Goal: Task Accomplishment & Management: Complete application form

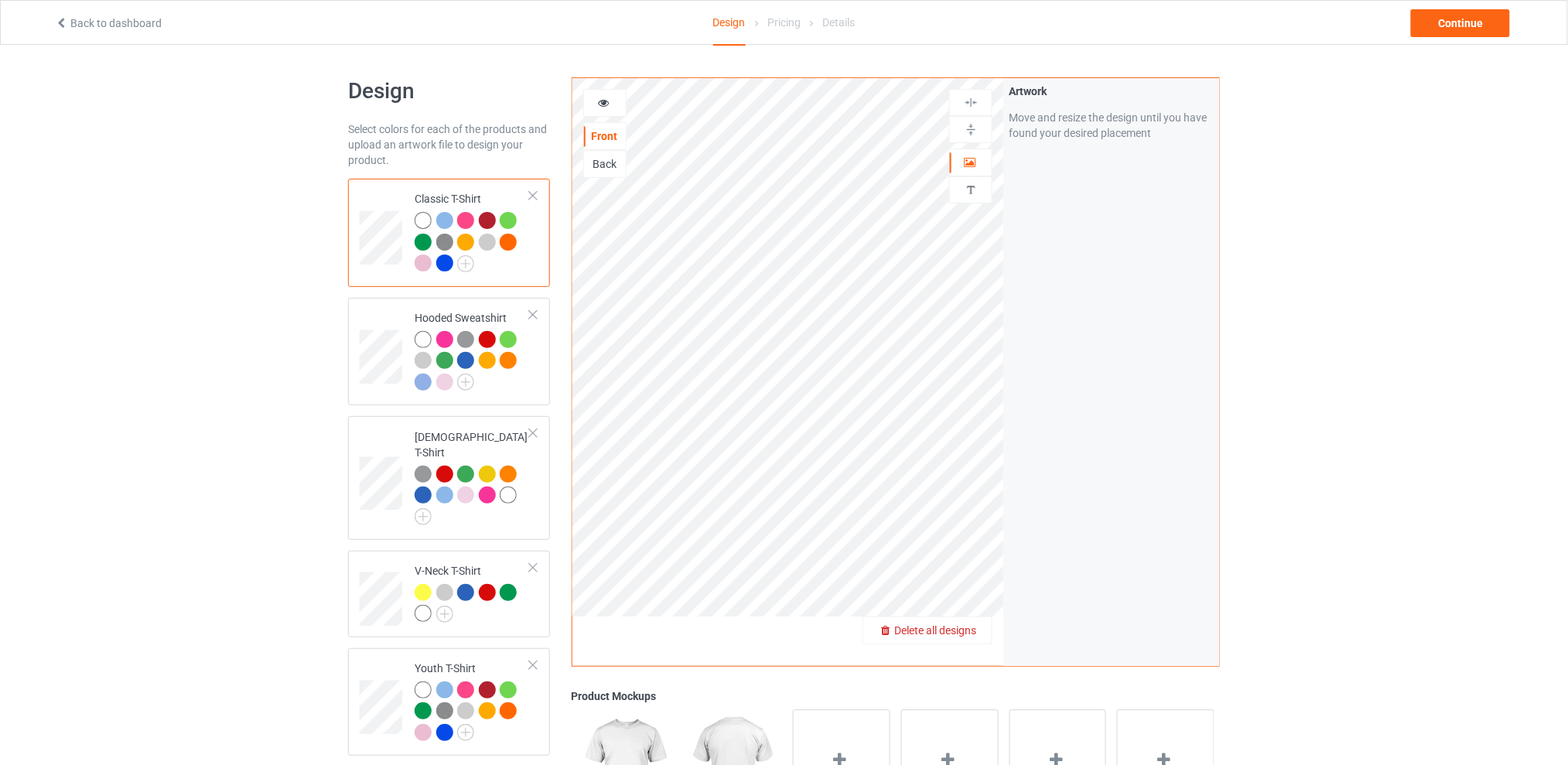
click at [974, 625] on span "Delete all designs" at bounding box center [935, 629] width 82 height 12
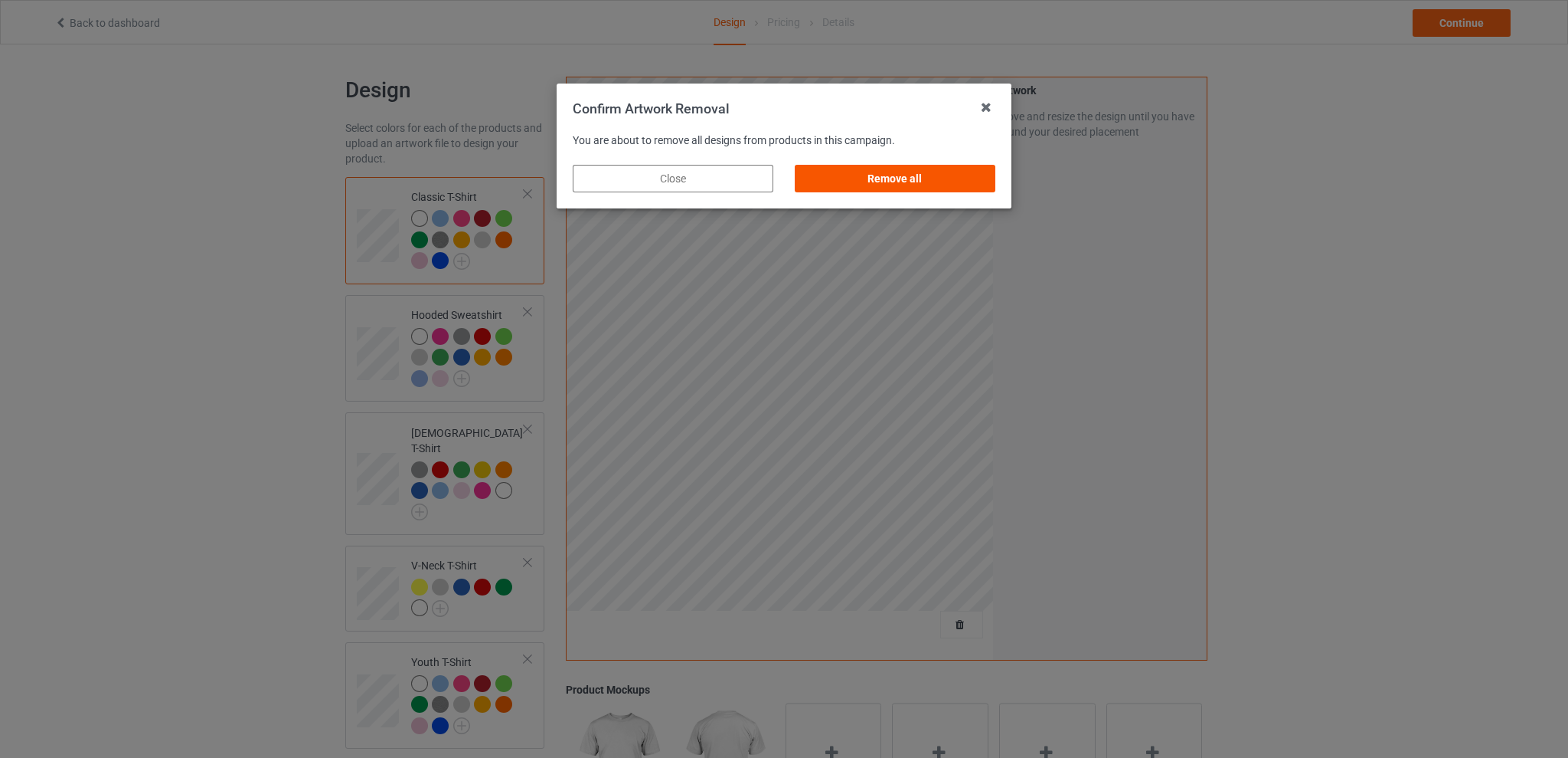
click at [886, 176] on div "Remove all" at bounding box center [895, 178] width 201 height 28
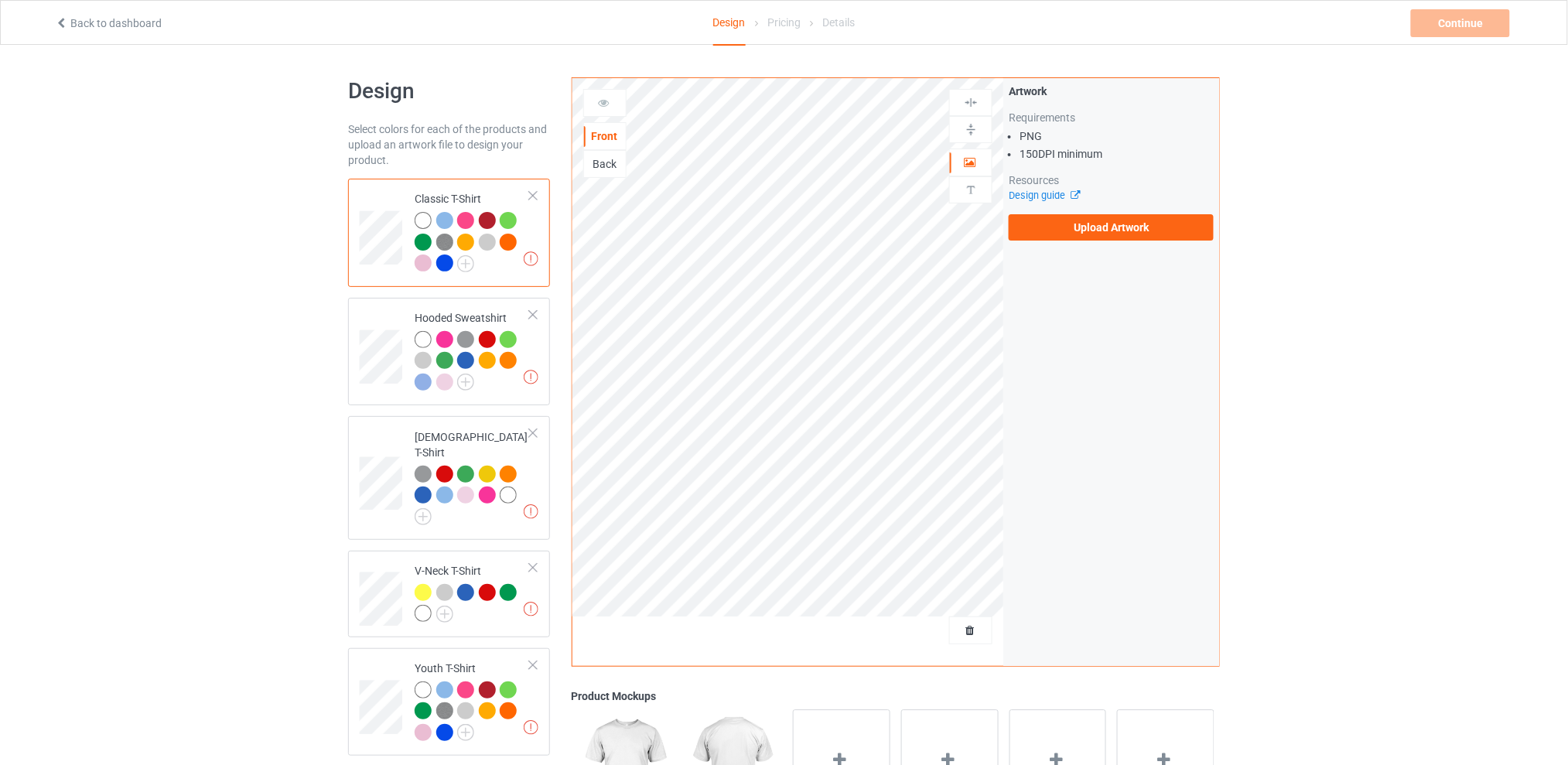
click at [601, 164] on div "Back" at bounding box center [605, 164] width 42 height 15
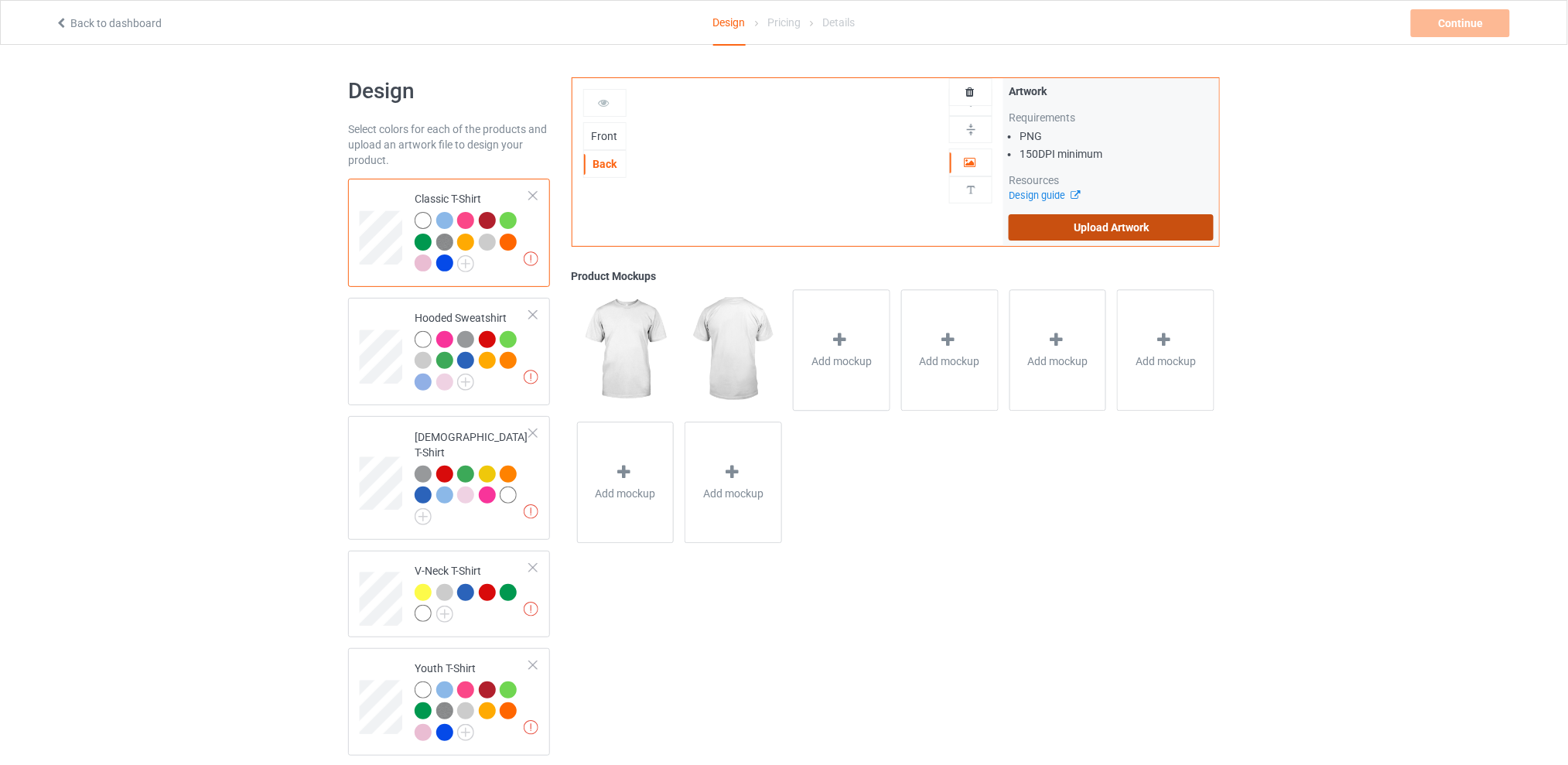
click at [1054, 223] on label "Upload Artwork" at bounding box center [1111, 227] width 205 height 26
click at [0, 0] on input "Upload Artwork" at bounding box center [0, 0] width 0 height 0
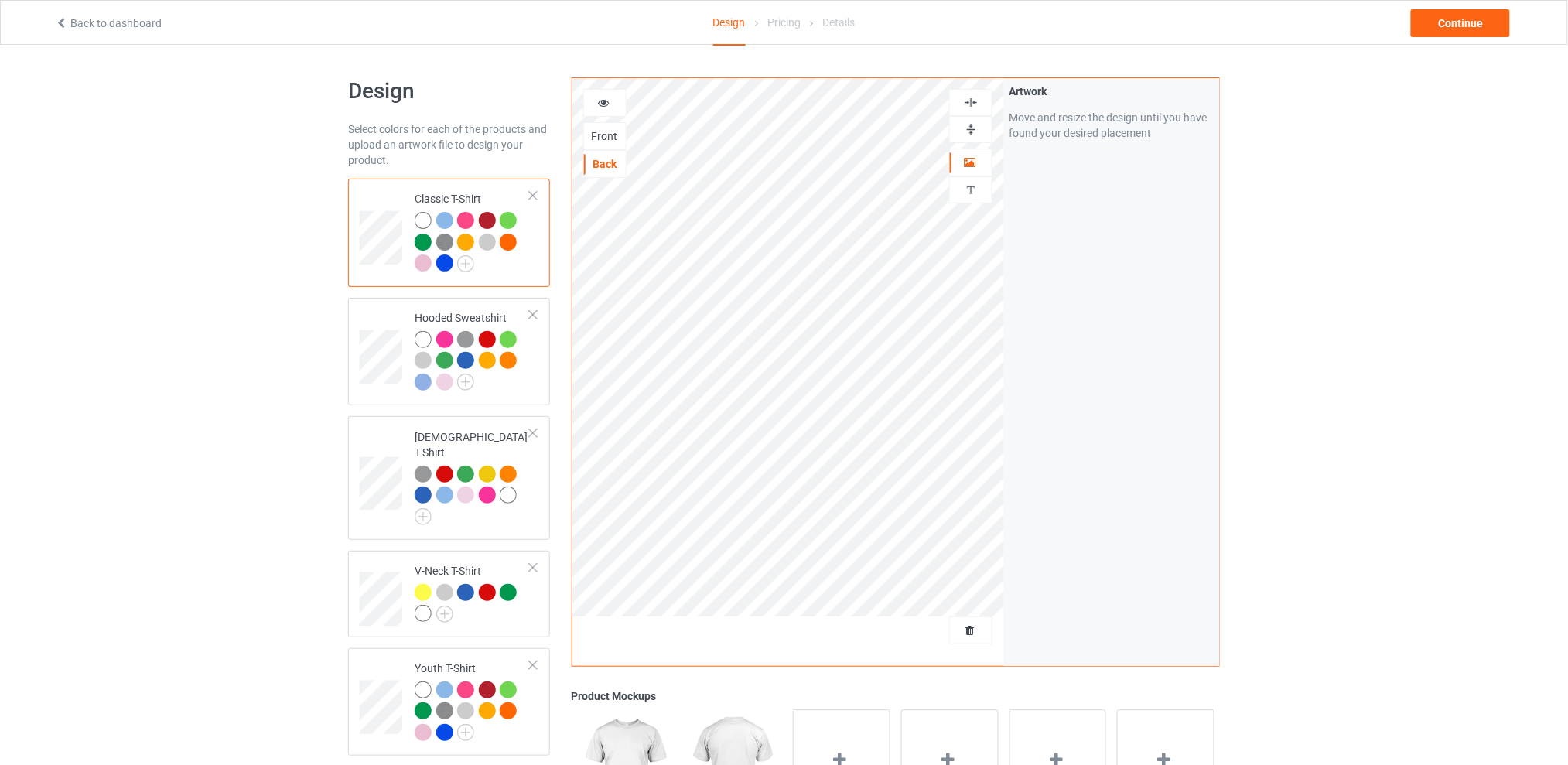
click at [248, 312] on div "Design Select colors for each of the products and upload an artwork file to des…" at bounding box center [784, 630] width 1568 height 1171
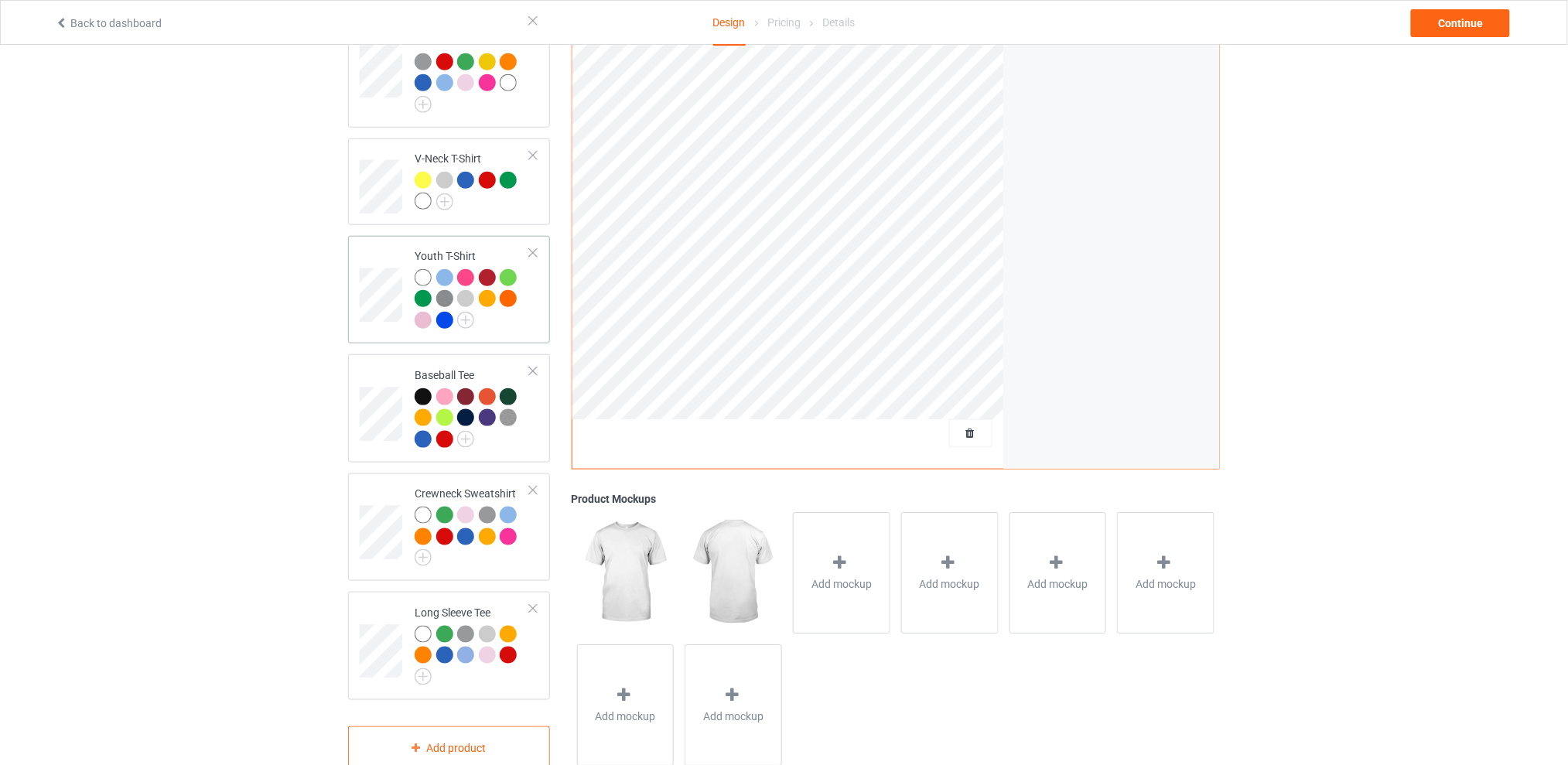
scroll to position [206, 0]
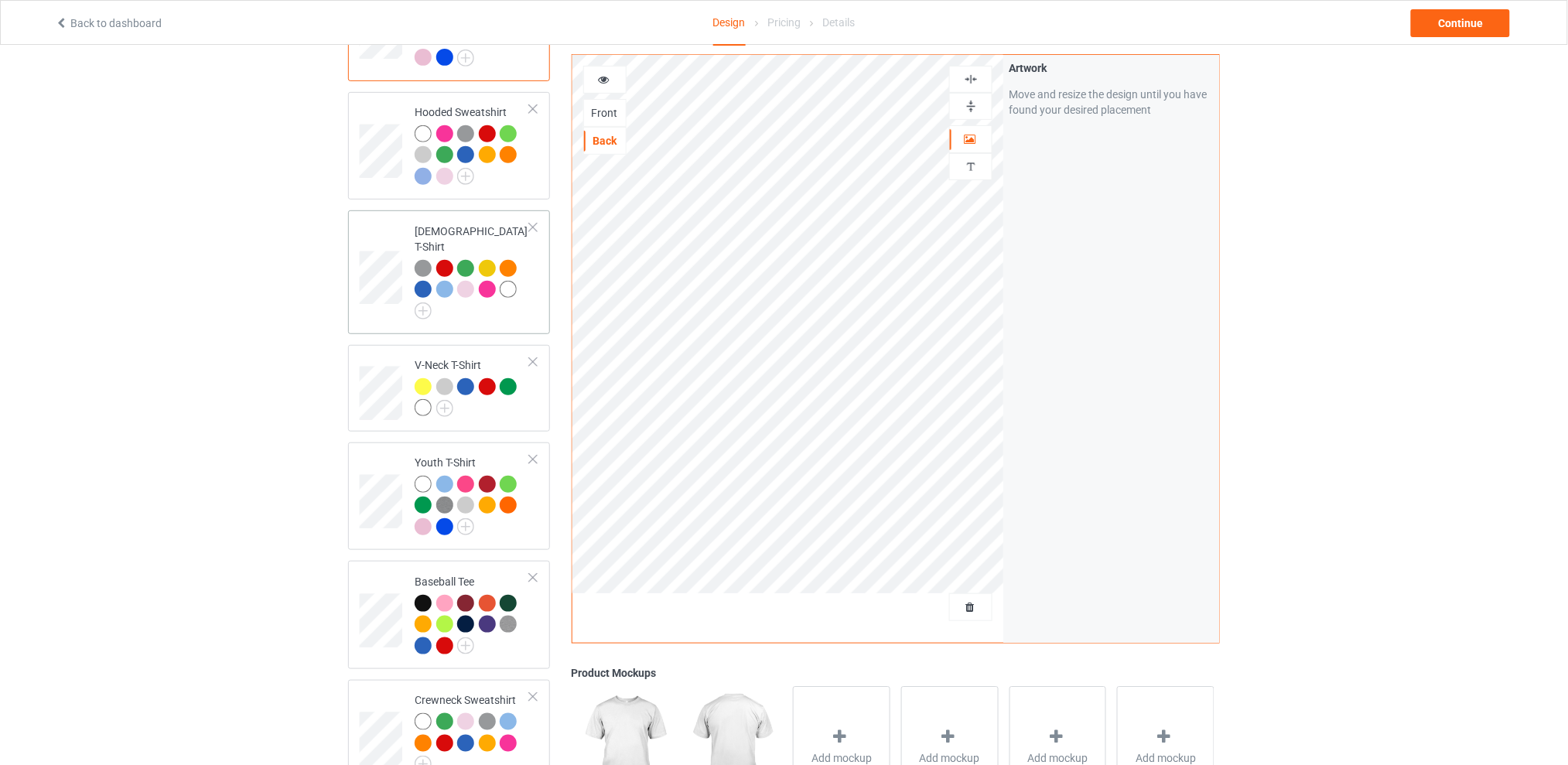
click at [486, 260] on div at bounding box center [486, 268] width 17 height 17
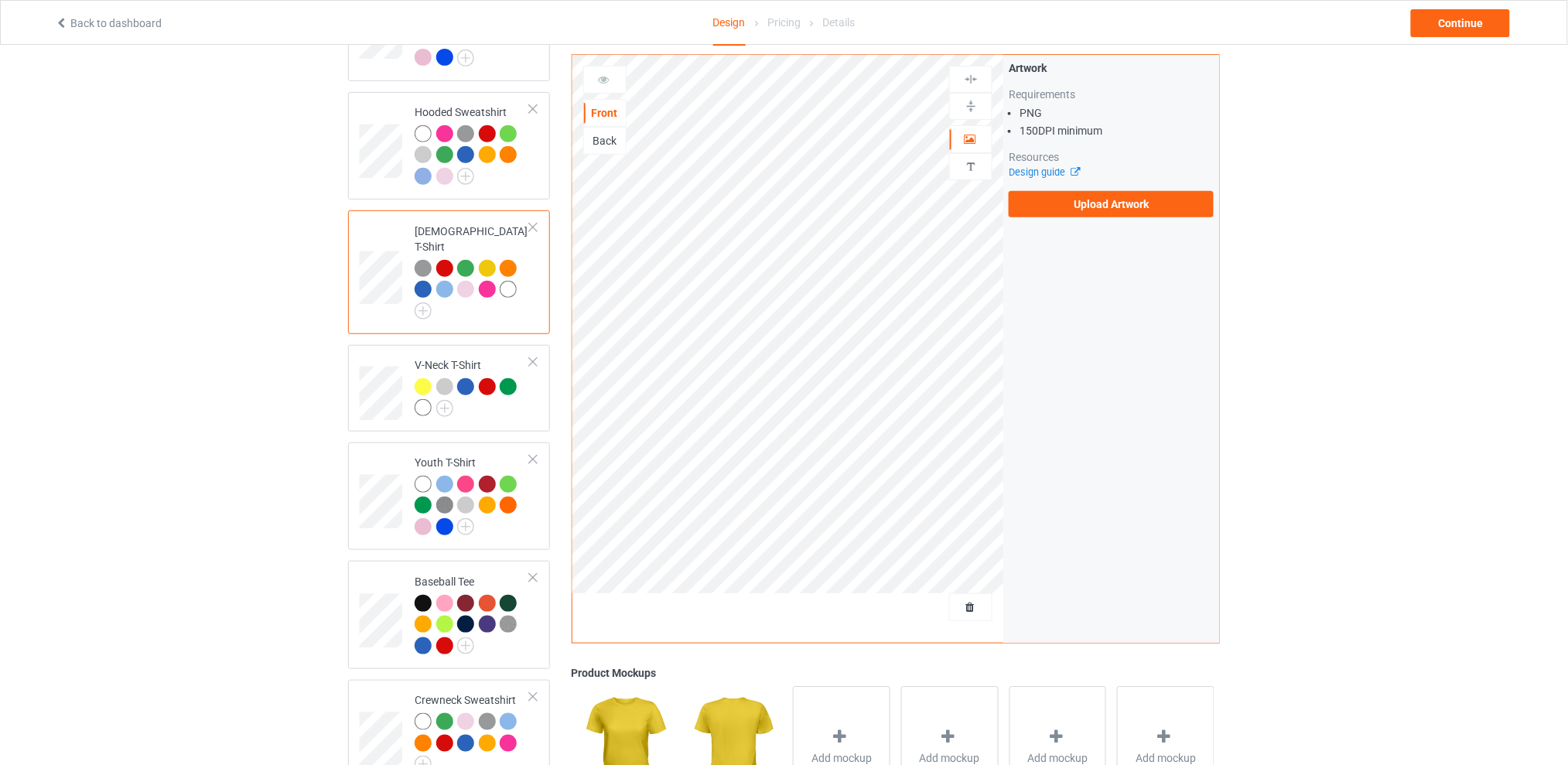
click at [600, 145] on div "Back" at bounding box center [605, 141] width 42 height 15
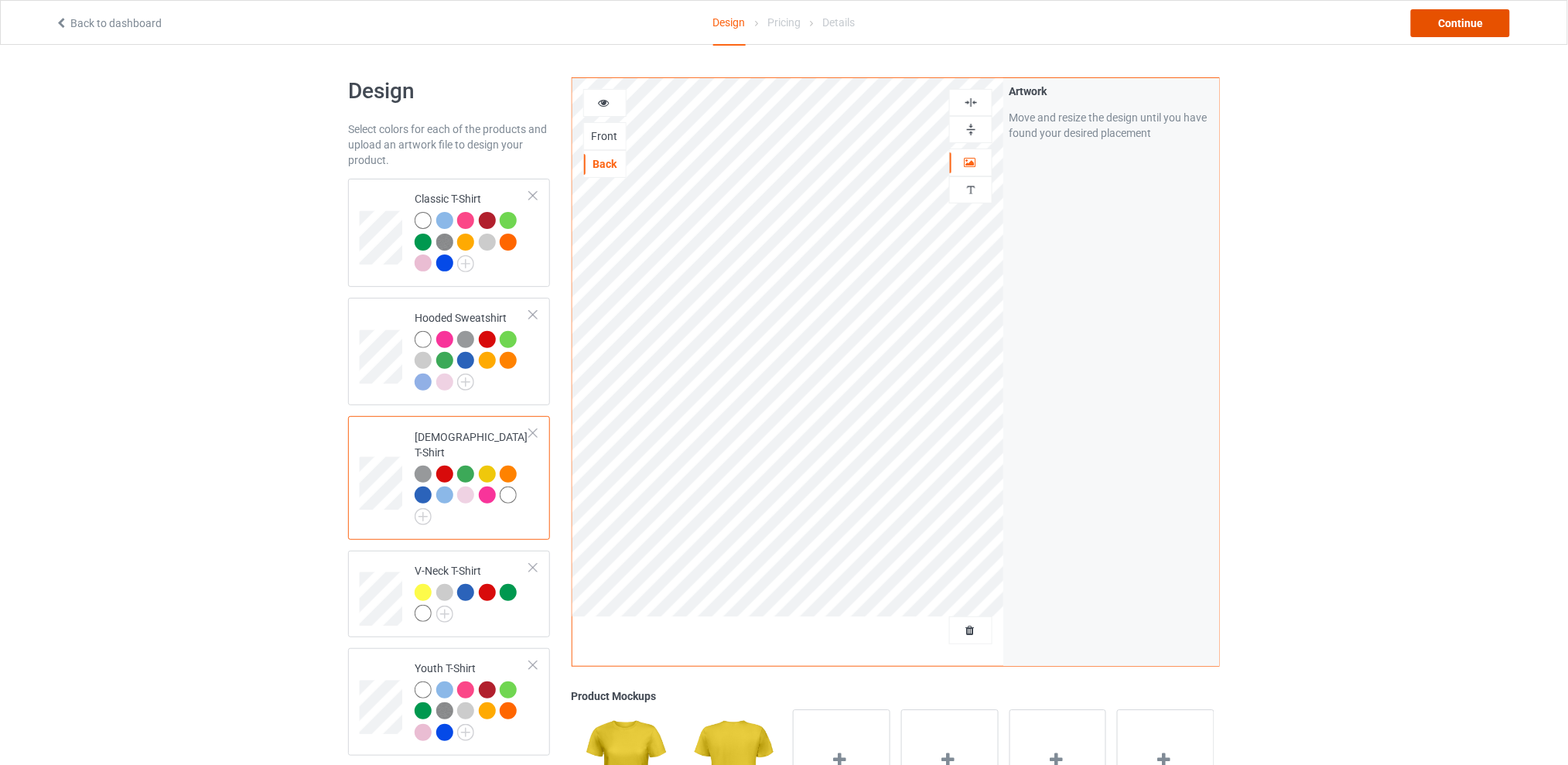
click at [1451, 21] on div "Continue" at bounding box center [1460, 23] width 99 height 28
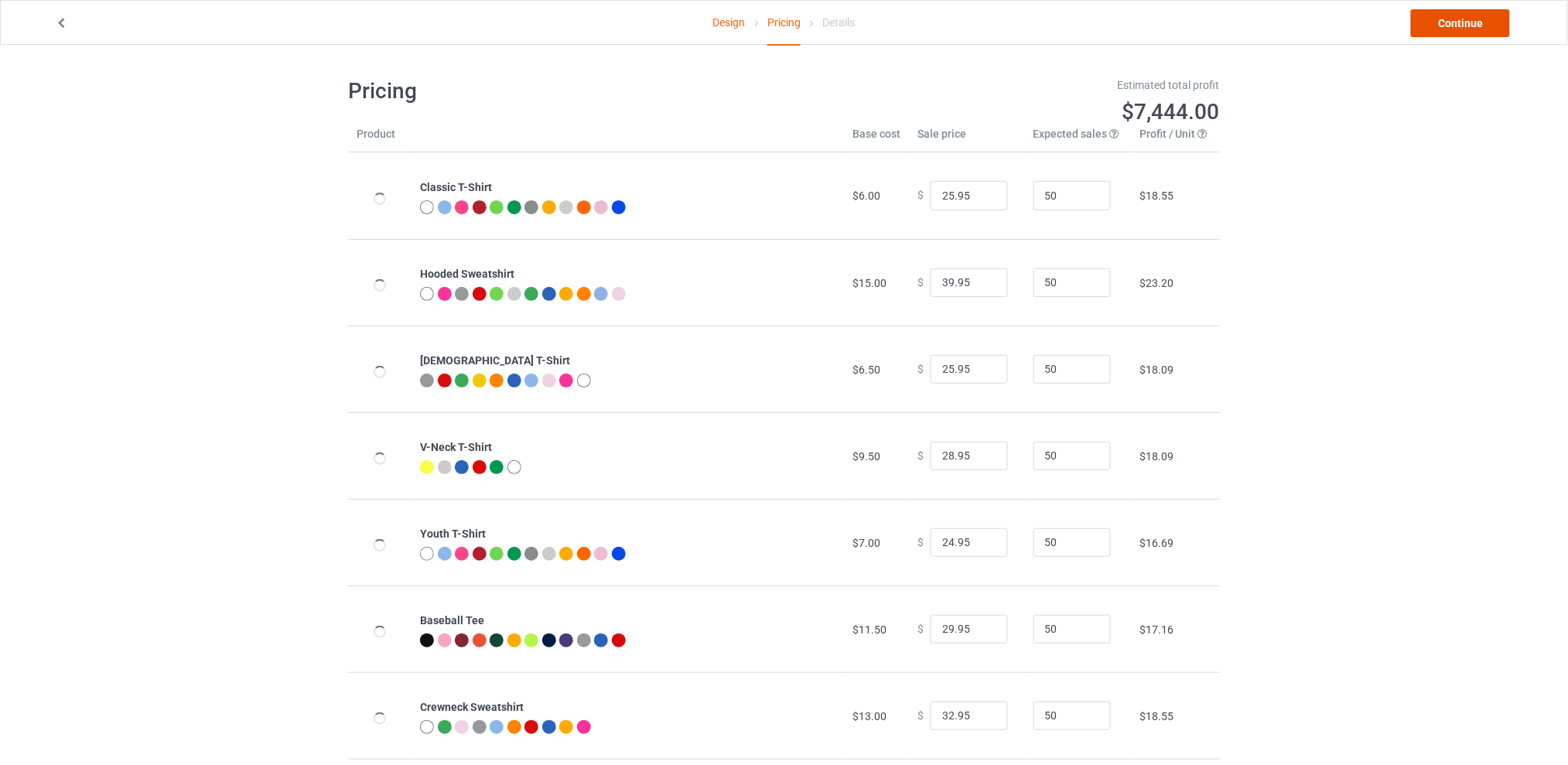
click at [1443, 25] on link "Continue" at bounding box center [1460, 23] width 99 height 28
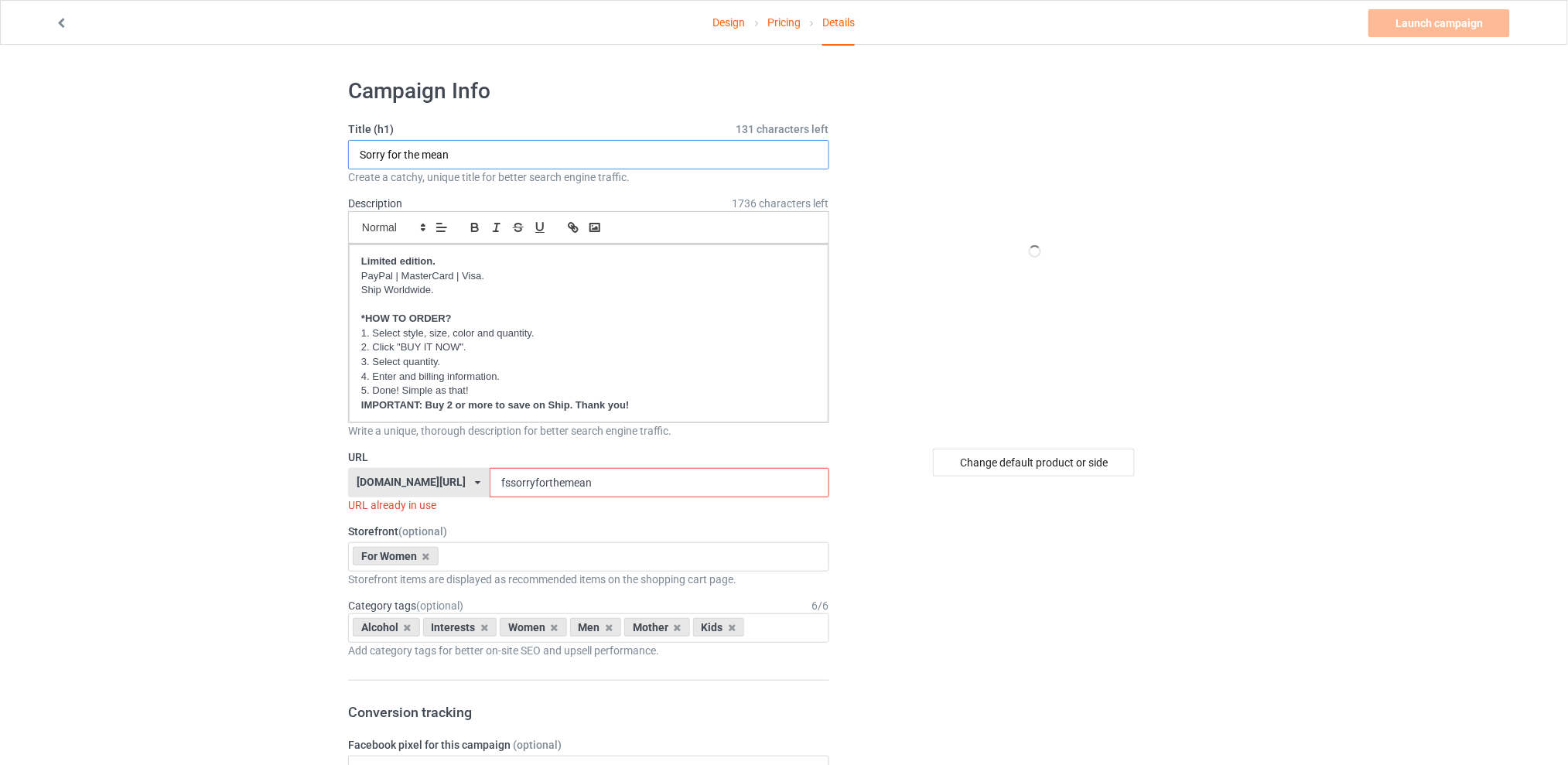
drag, startPoint x: 424, startPoint y: 157, endPoint x: 318, endPoint y: 157, distance: 106.0
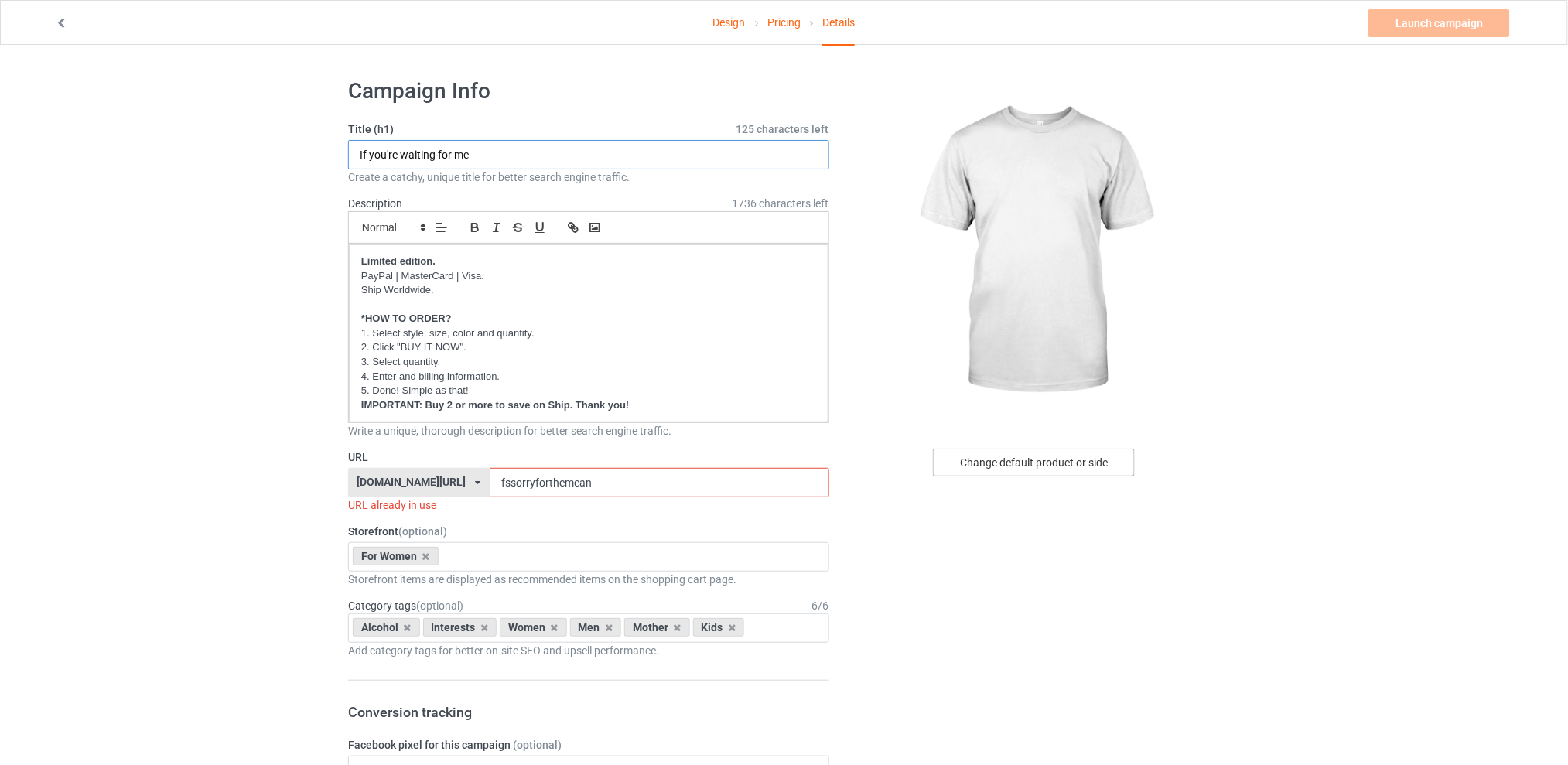
type input "If you're waiting for me"
click at [1032, 461] on div "Change default product or side" at bounding box center [1034, 462] width 202 height 28
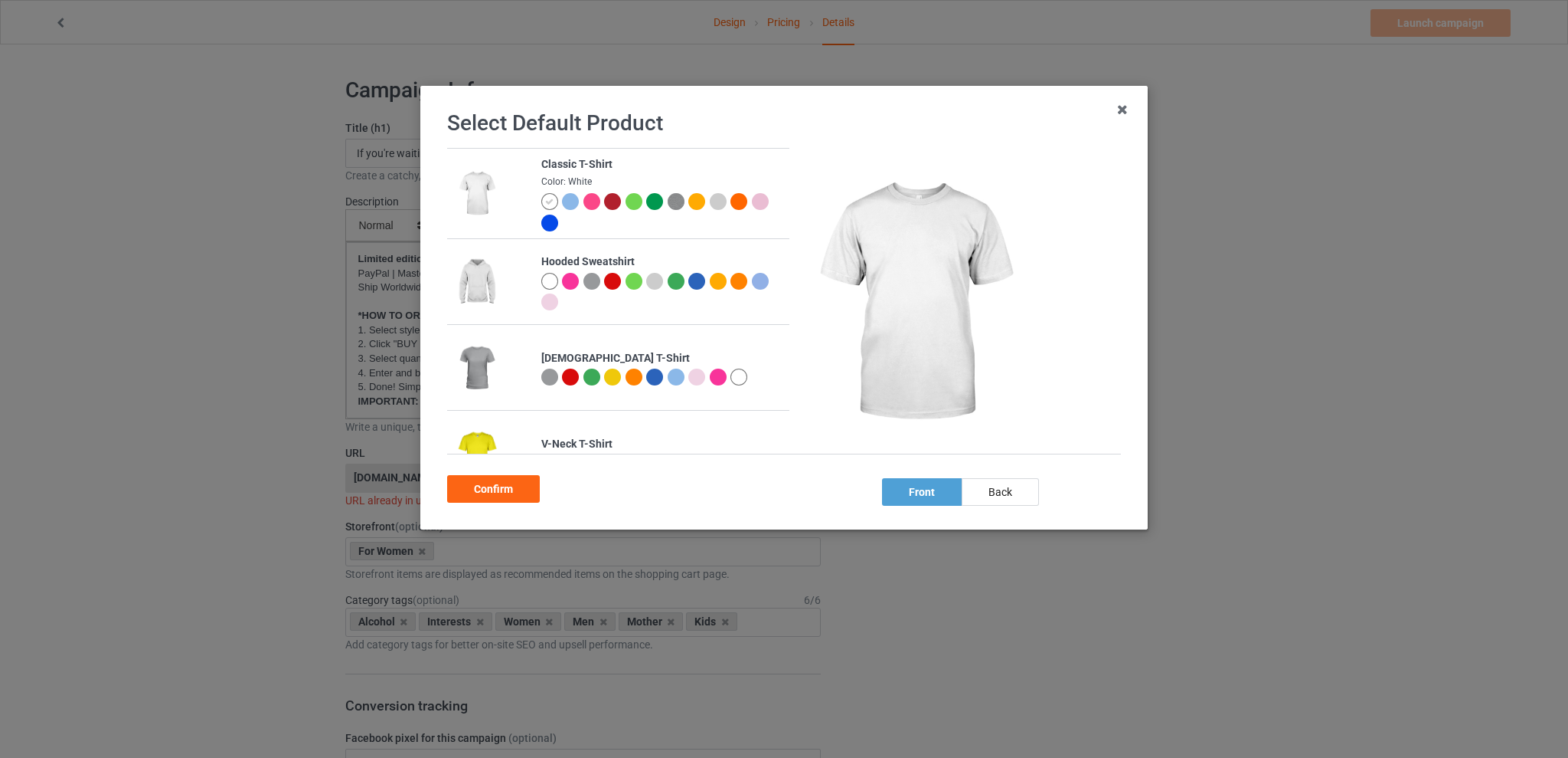
click at [614, 375] on div at bounding box center [612, 377] width 17 height 17
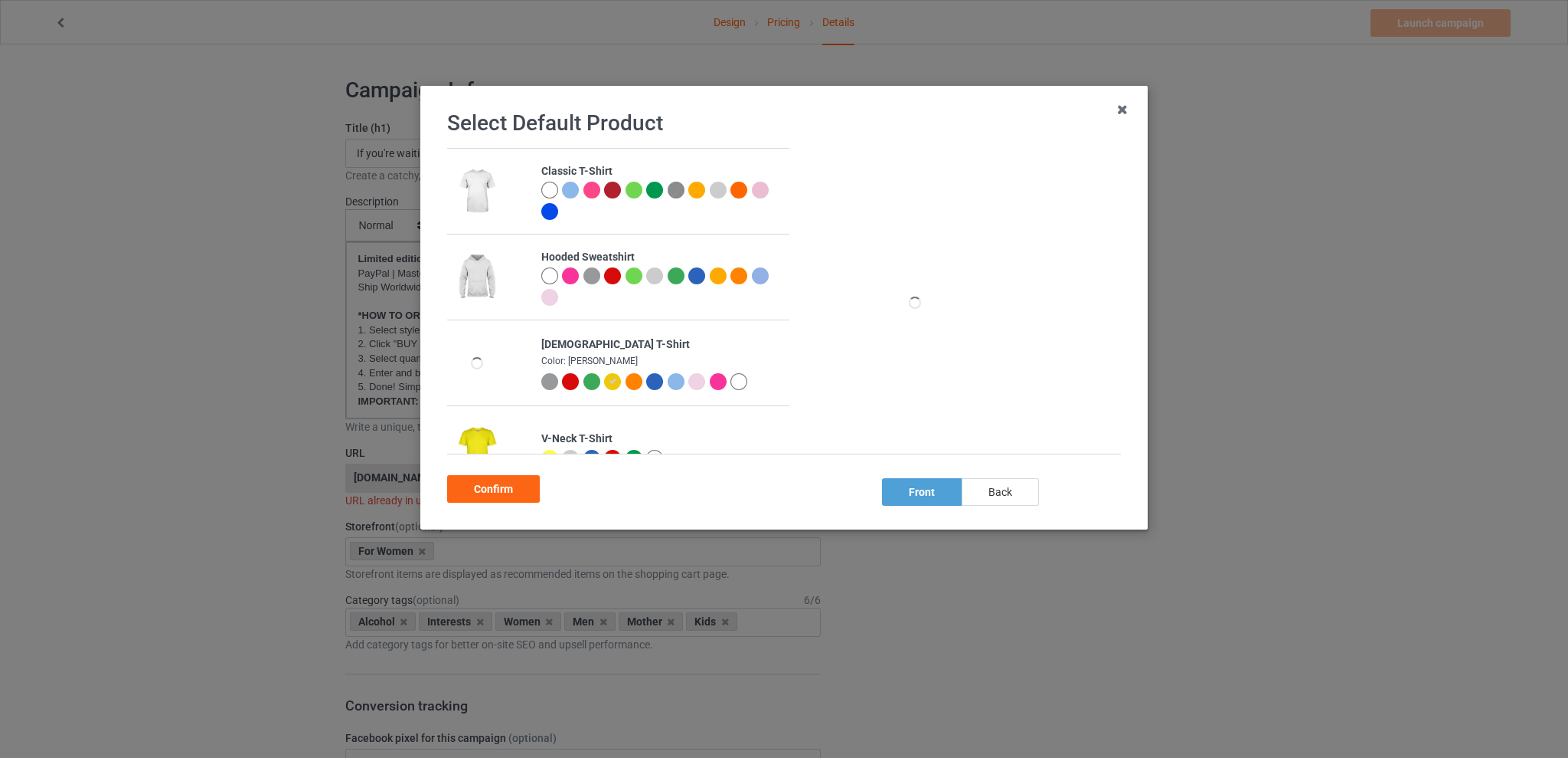
click at [1003, 486] on div "back" at bounding box center [1000, 491] width 77 height 28
click at [508, 483] on div "Confirm" at bounding box center [493, 488] width 93 height 28
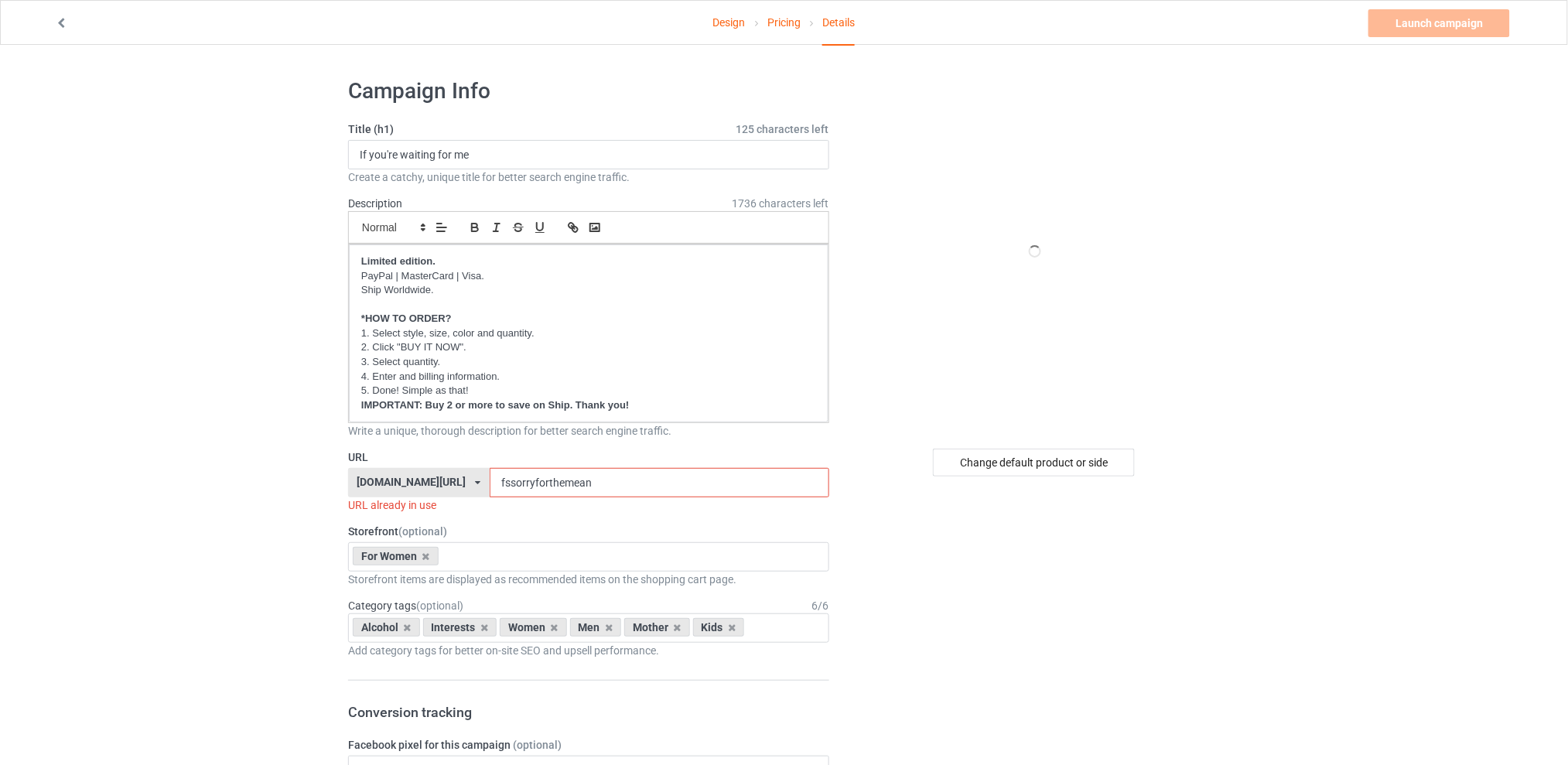
drag, startPoint x: 622, startPoint y: 483, endPoint x: 478, endPoint y: 483, distance: 144.0
click at [478, 483] on div "[DOMAIN_NAME][URL] [DOMAIN_NAME][URL] [DOMAIN_NAME][URL] [DOMAIN_NAME][URL] 5d7…" at bounding box center [589, 482] width 481 height 30
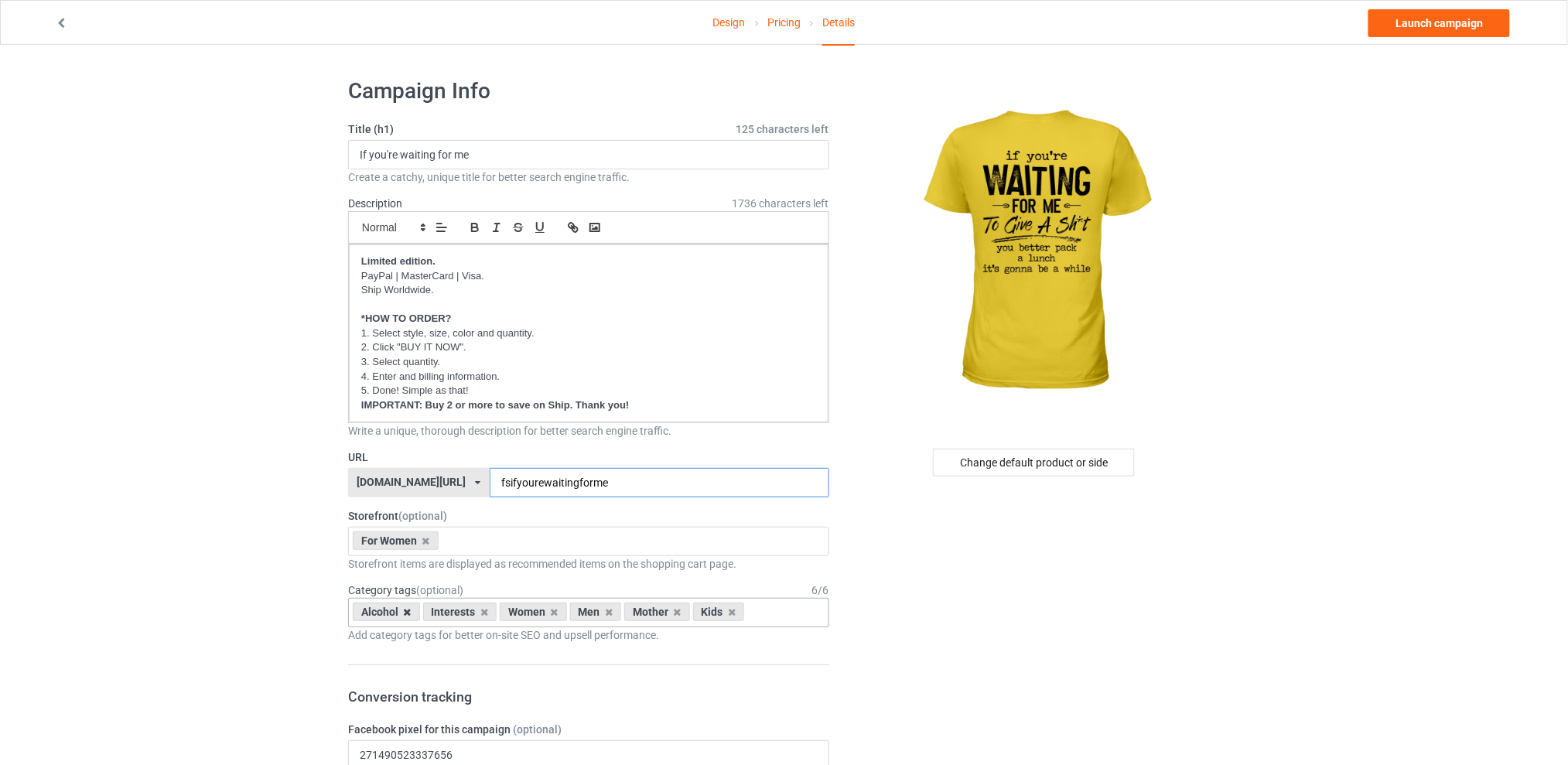
type input "fsifyourewaitingforme"
click at [403, 614] on icon at bounding box center [407, 612] width 8 height 10
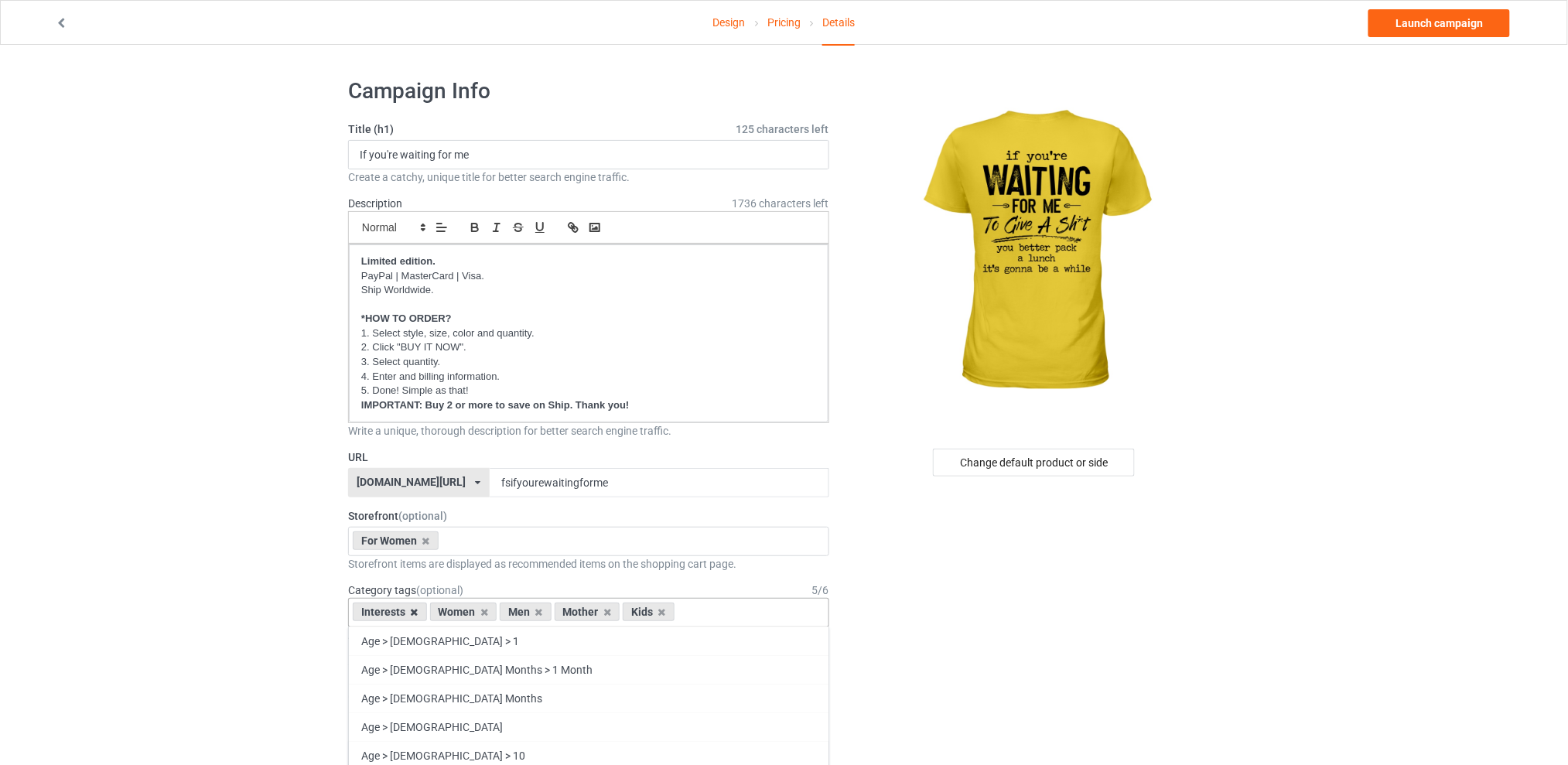
click at [414, 613] on icon at bounding box center [415, 612] width 8 height 10
click at [461, 614] on icon at bounding box center [462, 612] width 8 height 10
click at [474, 609] on icon at bounding box center [476, 612] width 8 height 10
click at [461, 610] on icon at bounding box center [462, 612] width 8 height 10
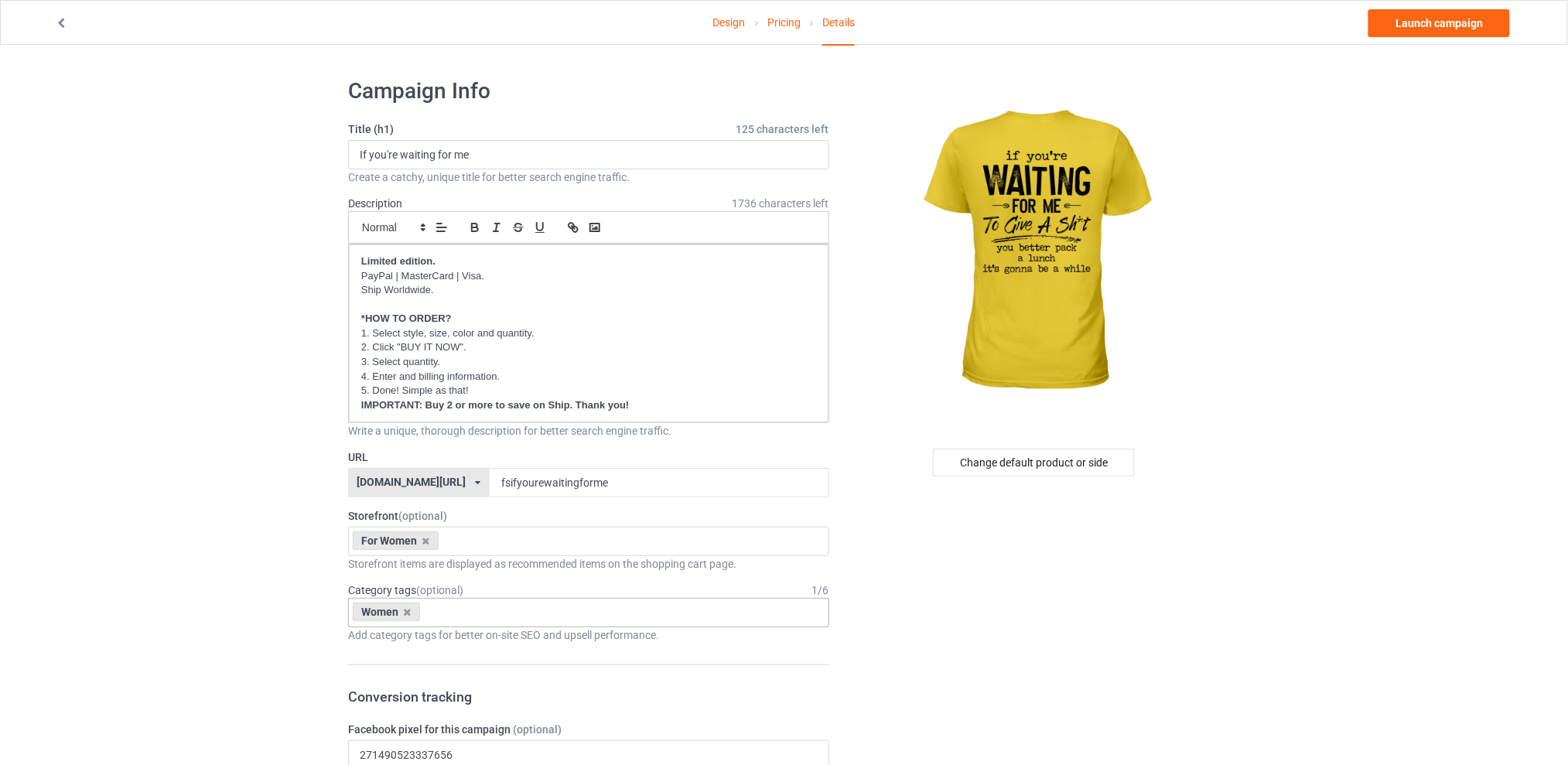
click at [494, 538] on div "For Women Best Sellers Best Friend Sister - Aunt [DATE] For Christmas Sistaaaaa…" at bounding box center [589, 541] width 481 height 30
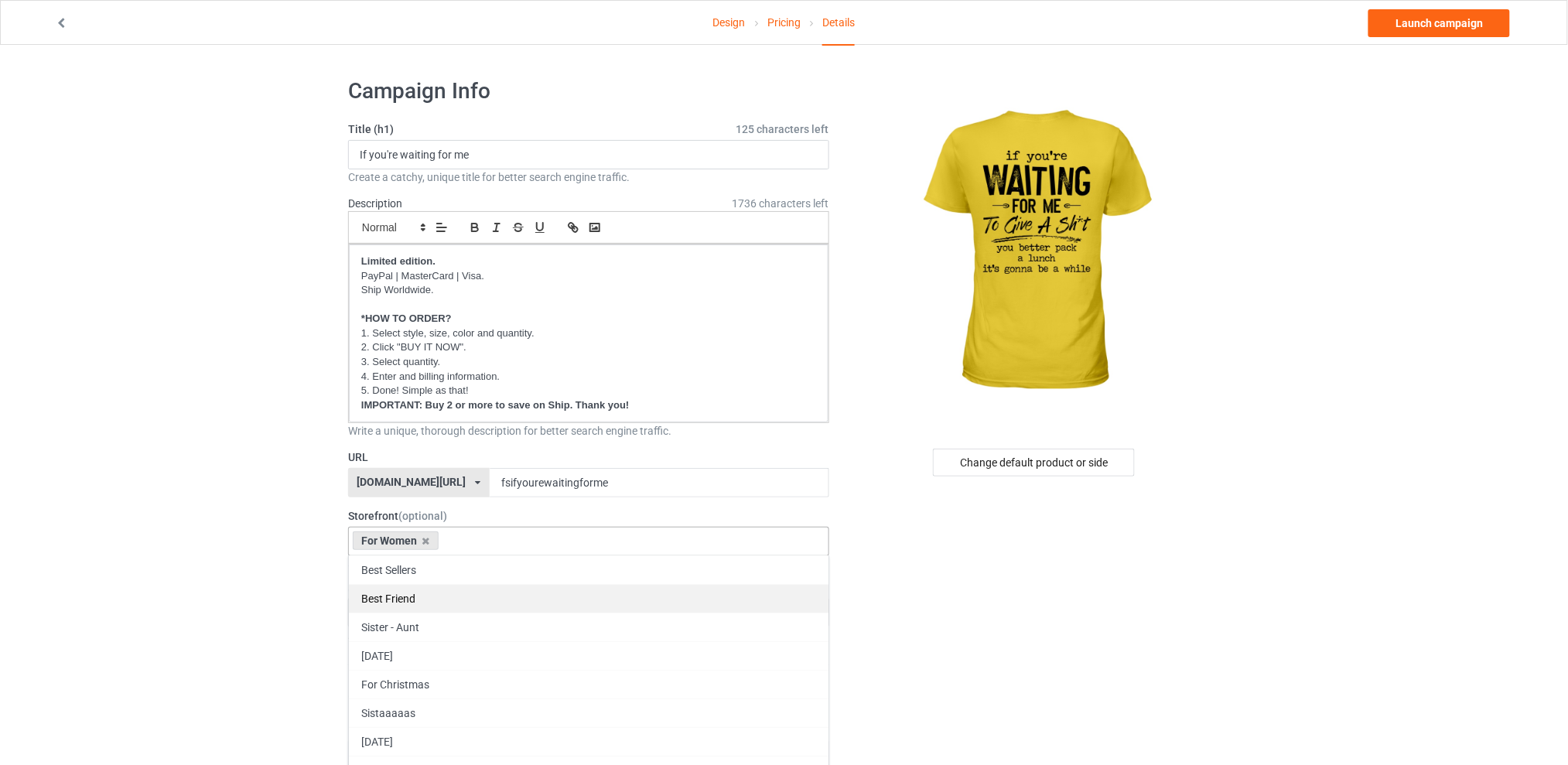
click at [426, 565] on div "Best Sellers" at bounding box center [589, 569] width 479 height 29
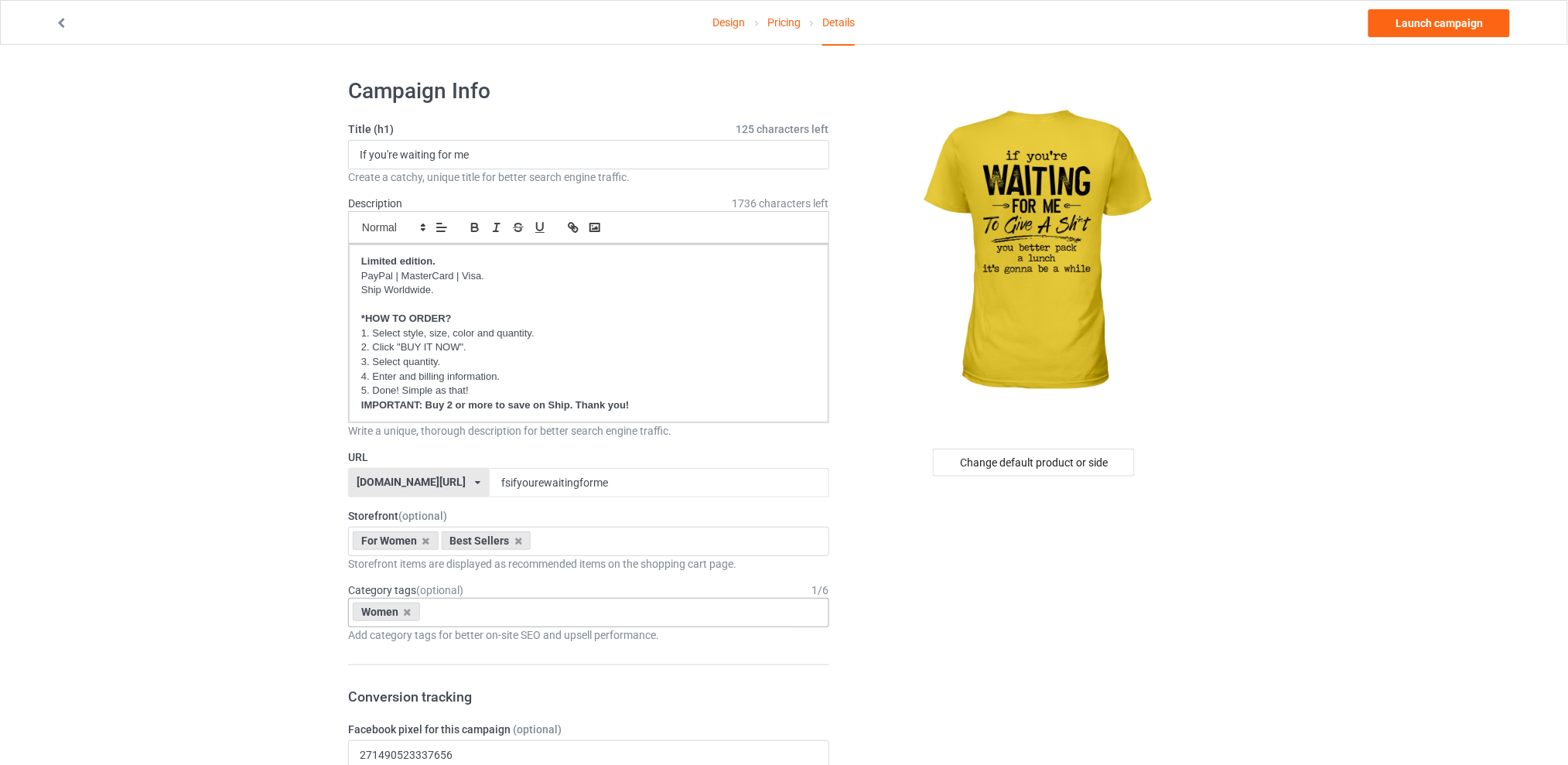
click at [1394, 33] on link "Launch campaign" at bounding box center [1439, 23] width 141 height 28
